Goal: Task Accomplishment & Management: Manage account settings

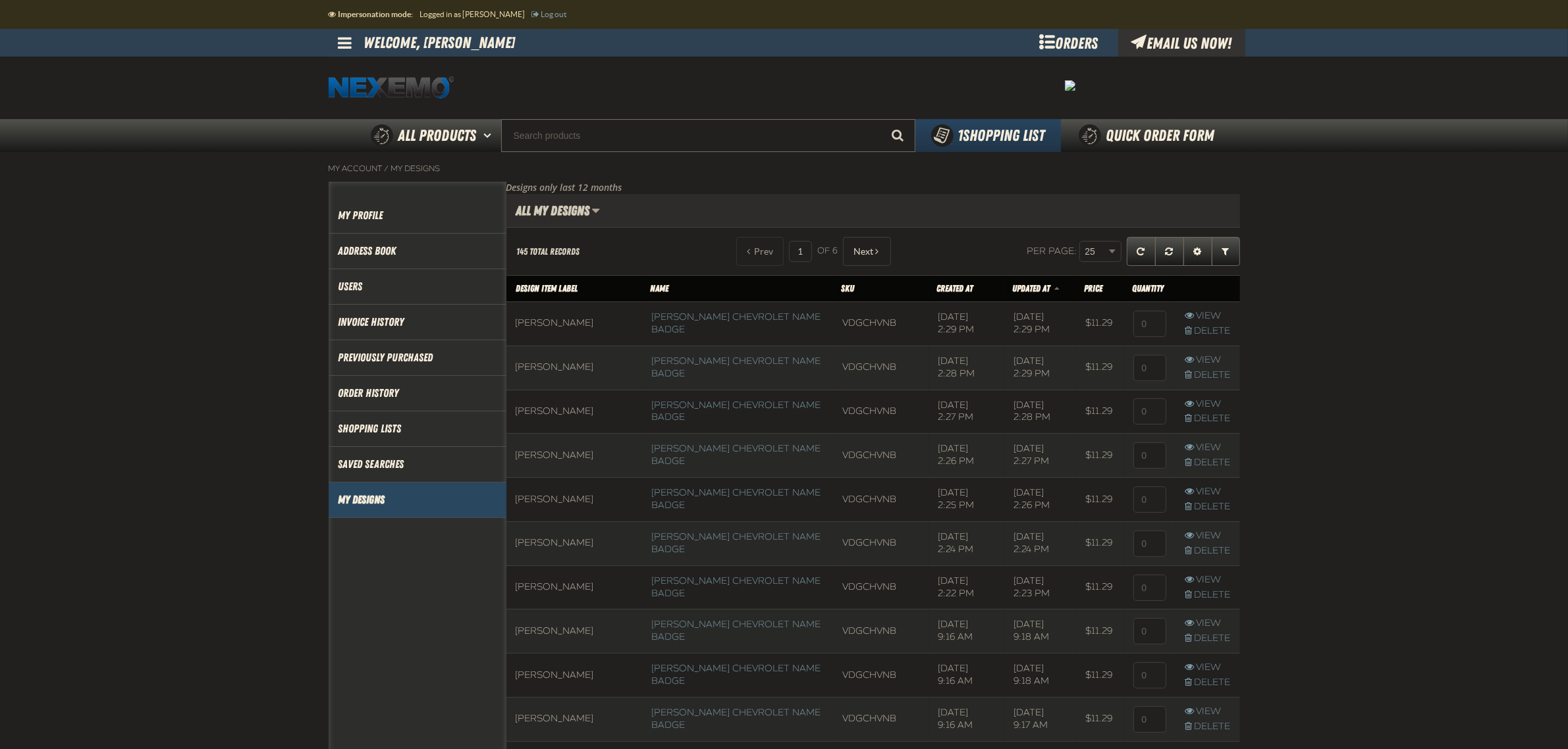
scroll to position [1, 1]
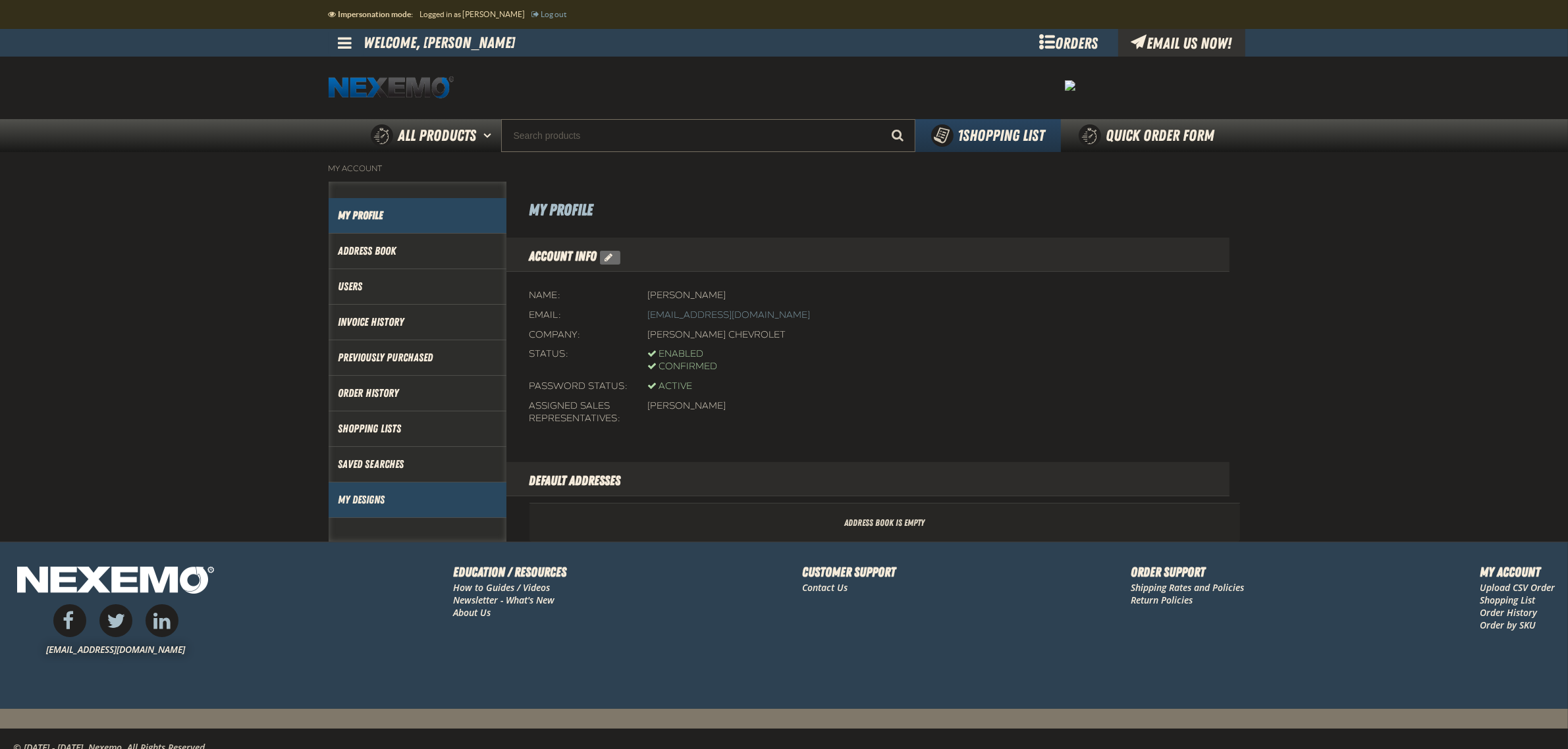
drag, startPoint x: 350, startPoint y: 501, endPoint x: 389, endPoint y: 485, distance: 42.2
click at [350, 501] on link "My Designs" at bounding box center [417, 499] width 158 height 15
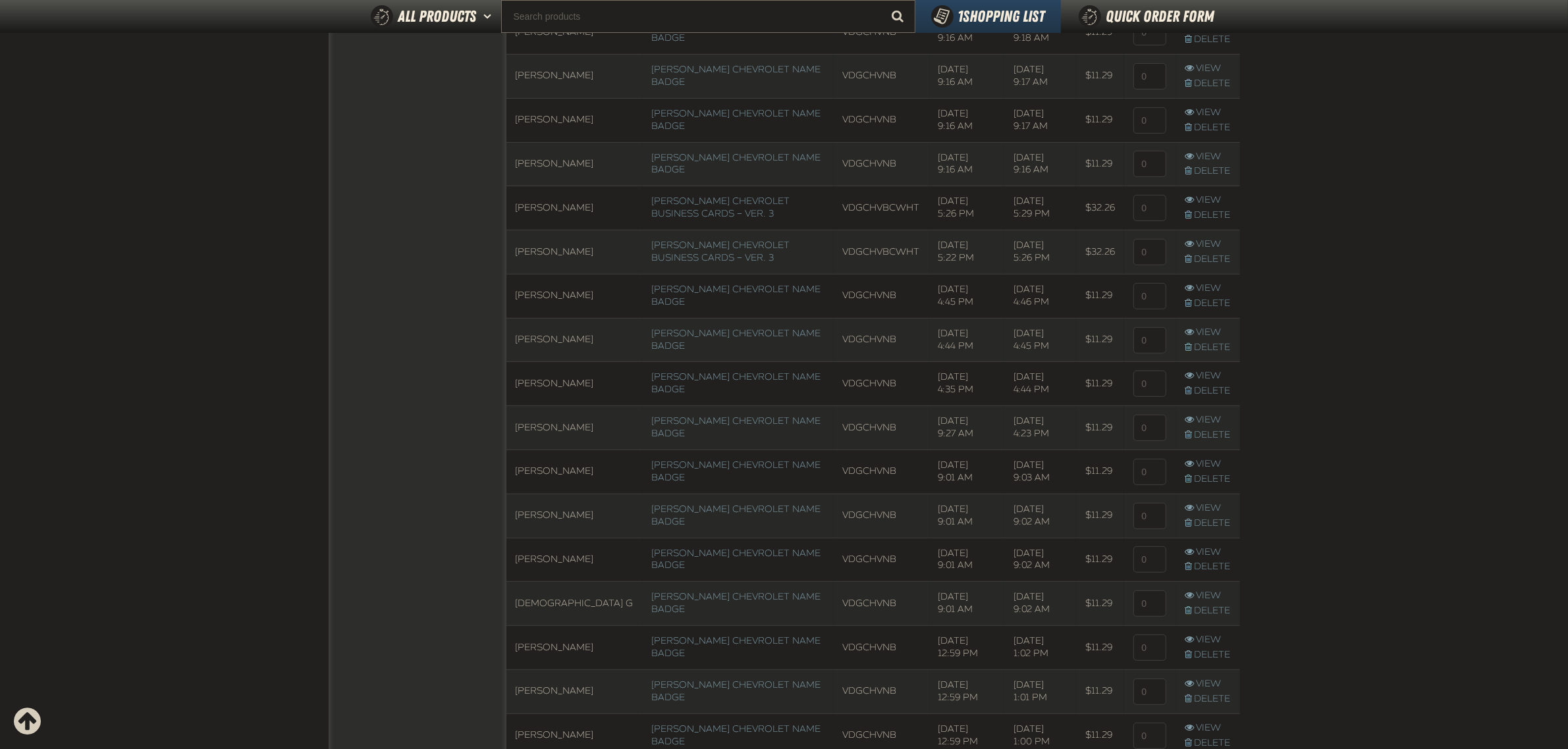
scroll to position [1, 1]
click at [1148, 344] on input at bounding box center [1150, 340] width 33 height 27
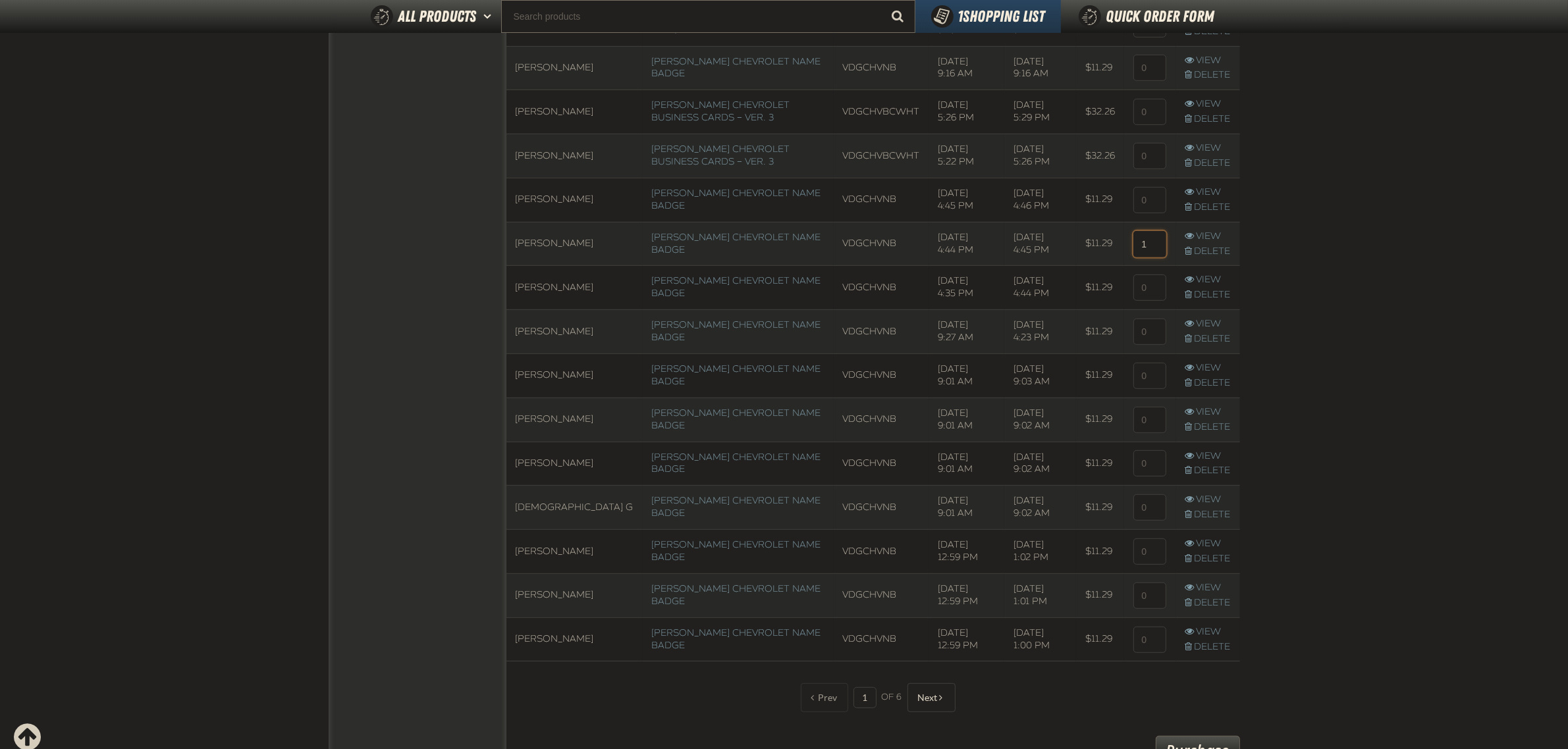
scroll to position [976, 0]
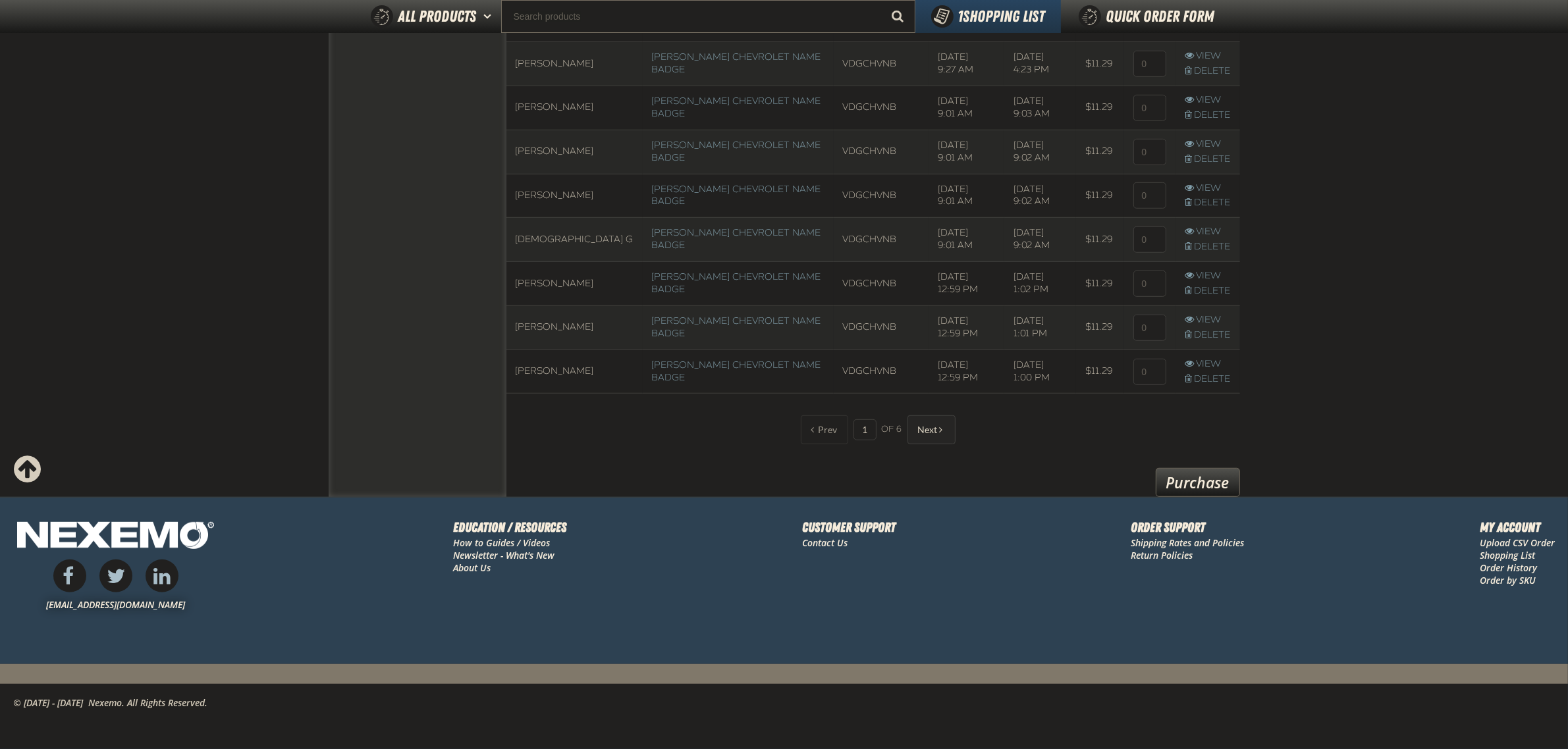
type input "1"
click at [932, 429] on span "Next" at bounding box center [927, 429] width 20 height 10
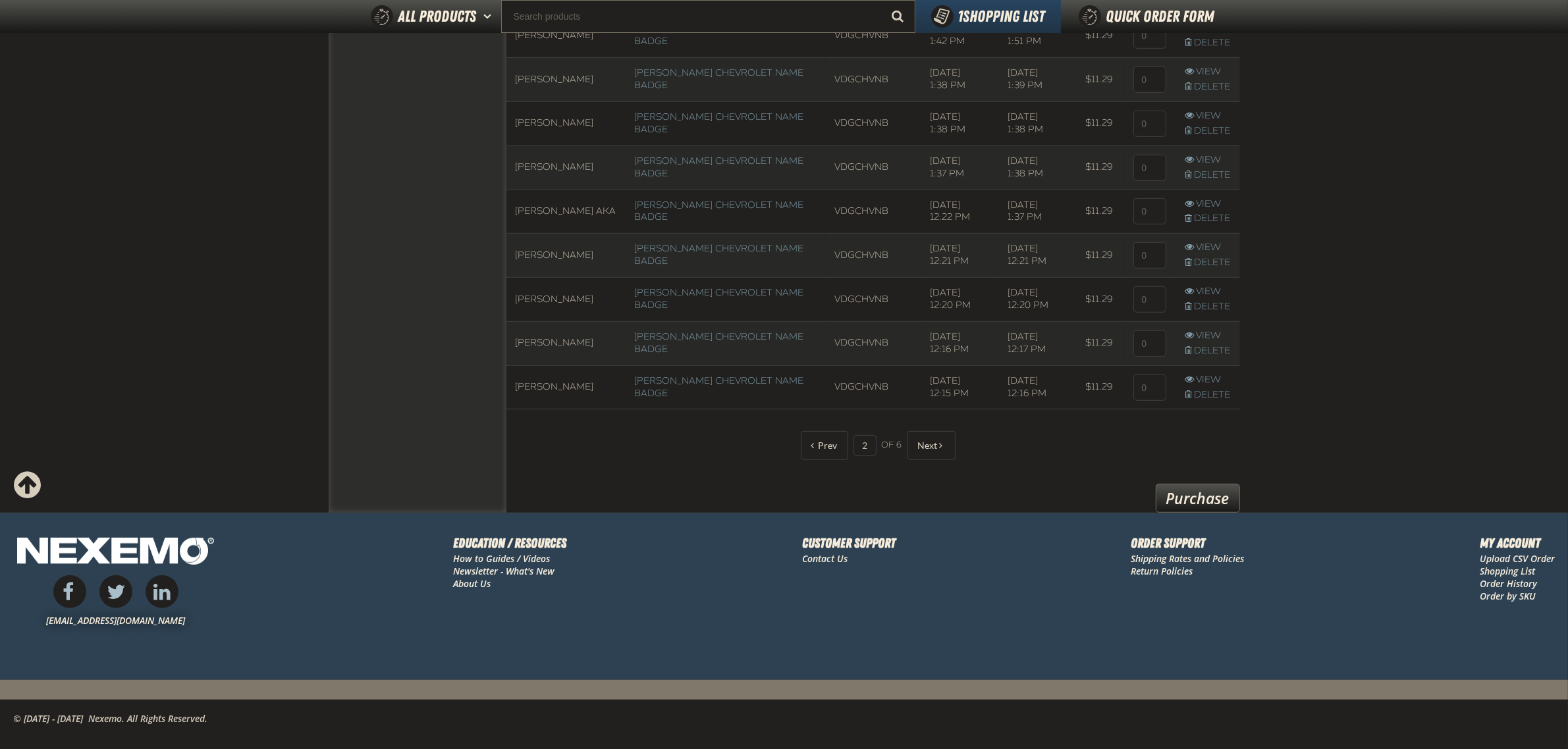
scroll to position [956, 0]
click at [931, 456] on button "Next" at bounding box center [931, 449] width 48 height 29
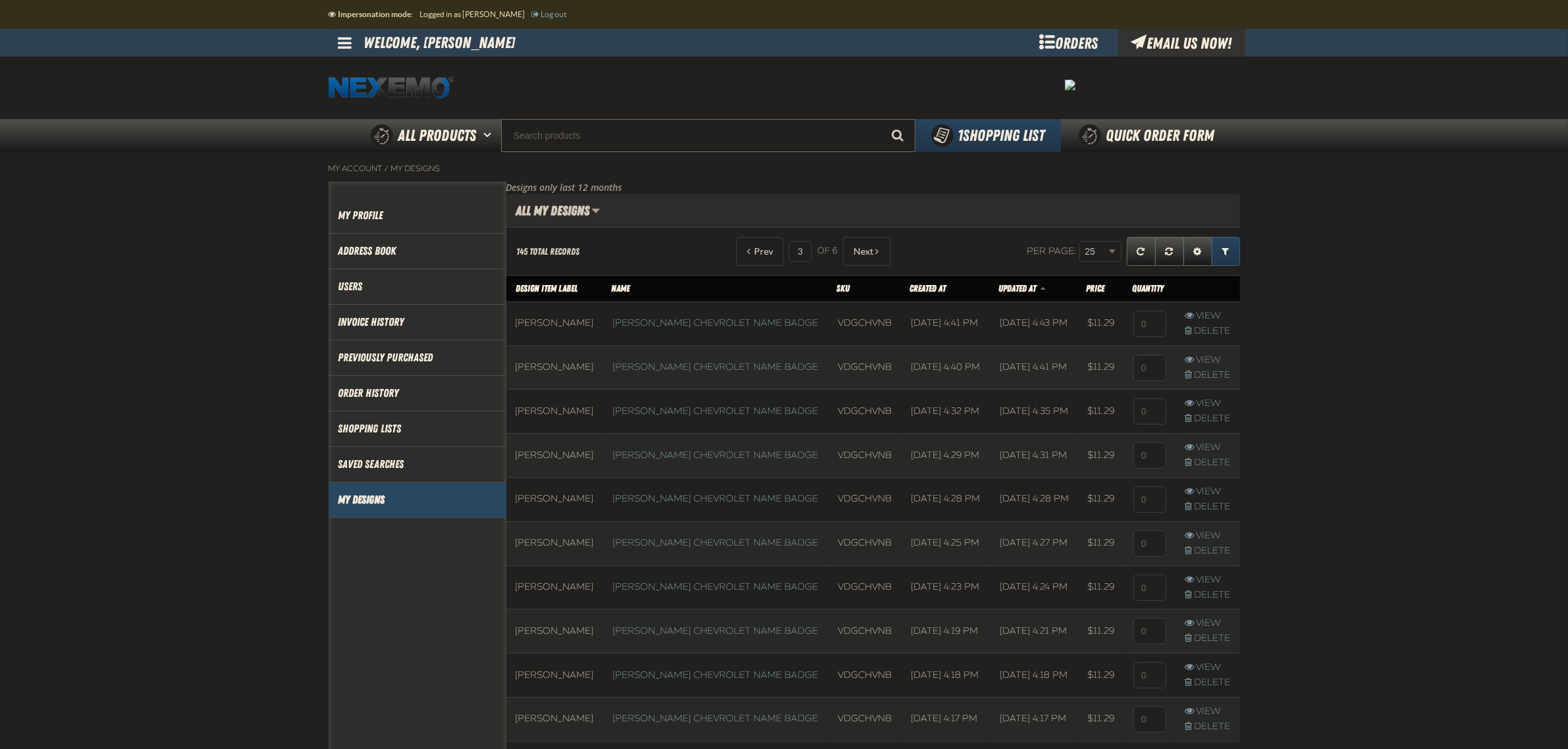
click at [1222, 254] on span "Expand or Collapse Grid Filters" at bounding box center [1226, 250] width 7 height 9
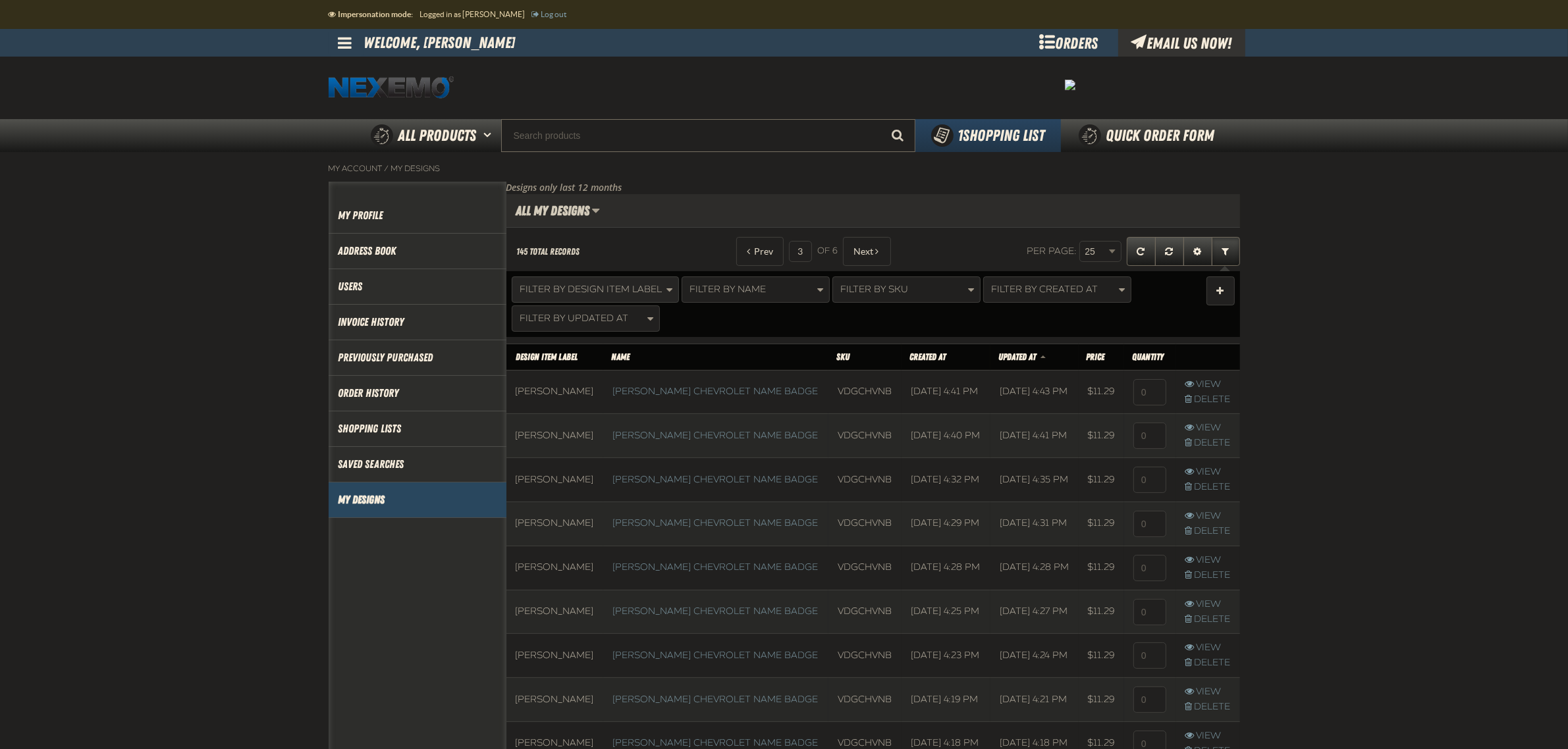
click at [633, 294] on span "Filter By Design Item Label" at bounding box center [591, 289] width 143 height 11
type input "Ja"
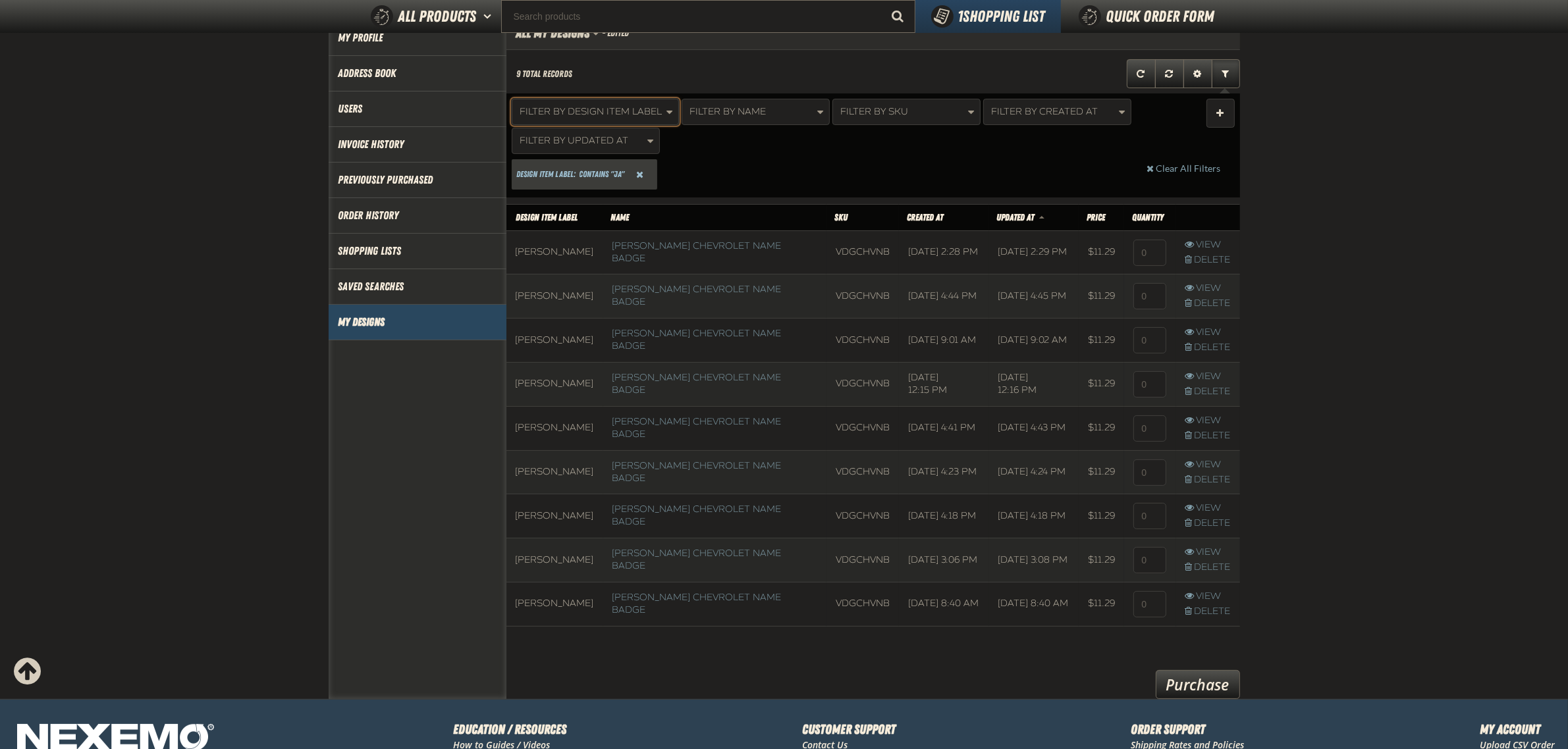
scroll to position [143, 0]
